Goal: Go to known website: Access a specific website the user already knows

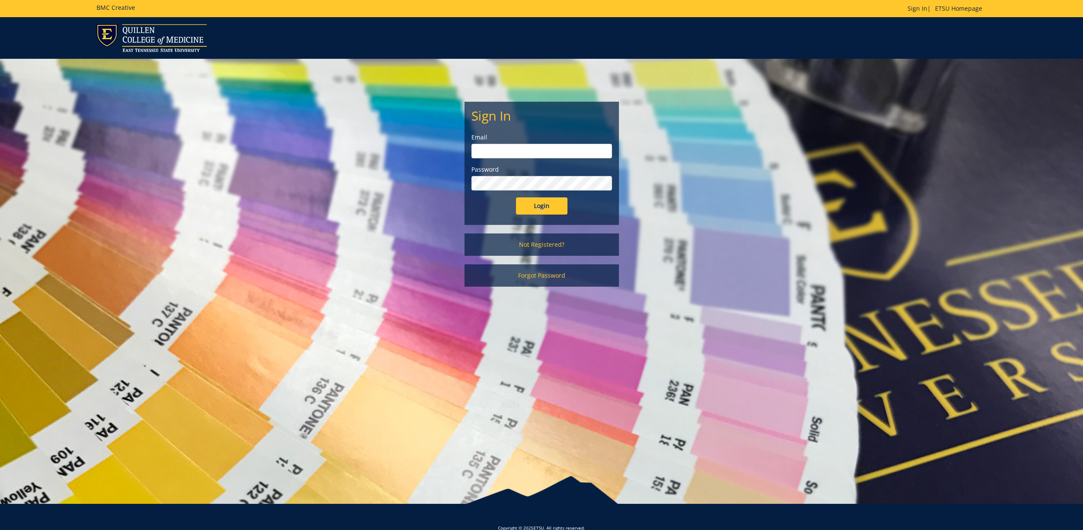
type input "gougeja@etsu.edu"
click at [539, 201] on input "Login" at bounding box center [541, 205] width 51 height 17
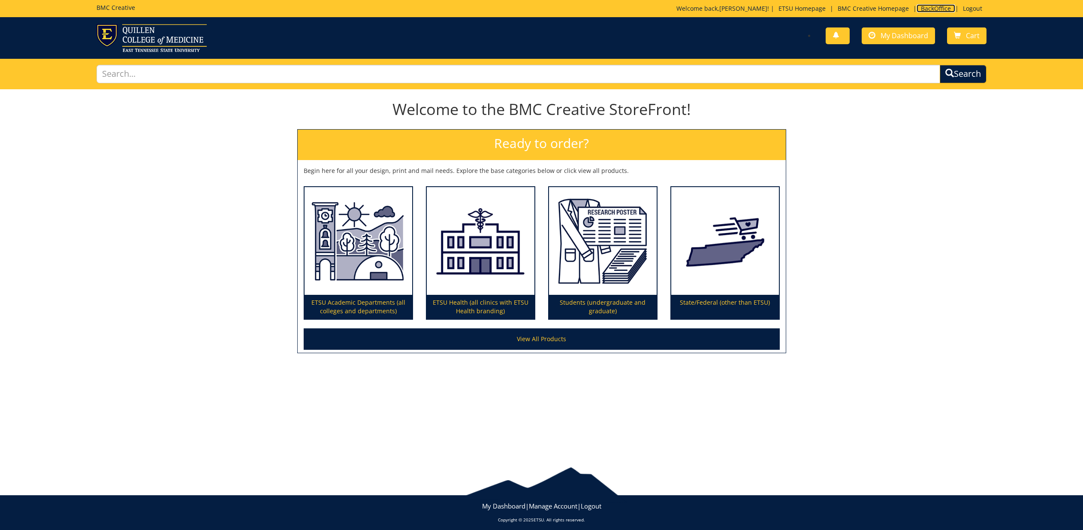
click at [920, 6] on link "BackOffice" at bounding box center [935, 8] width 39 height 8
